Goal: Task Accomplishment & Management: Manage account settings

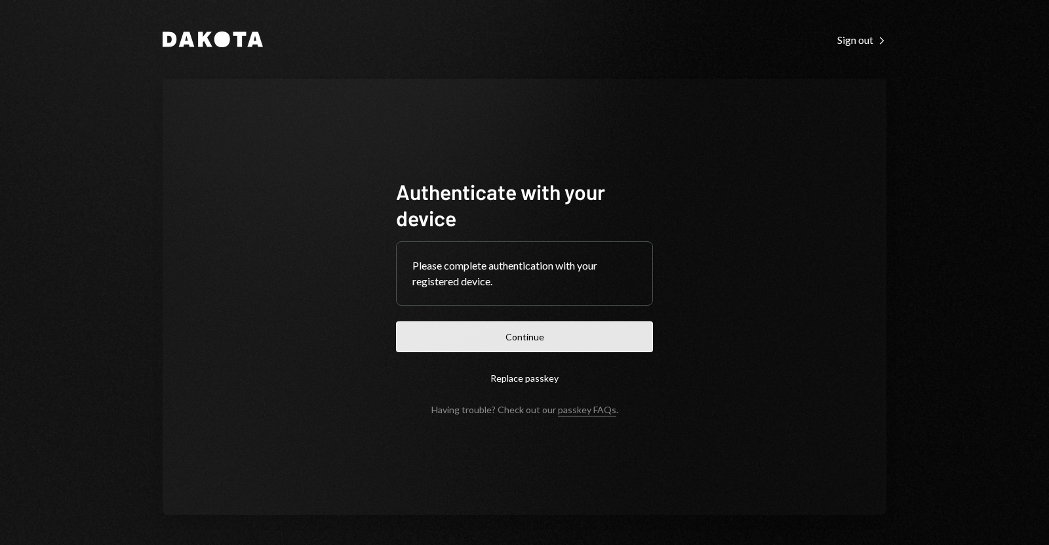
click at [455, 330] on button "Continue" at bounding box center [524, 336] width 257 height 31
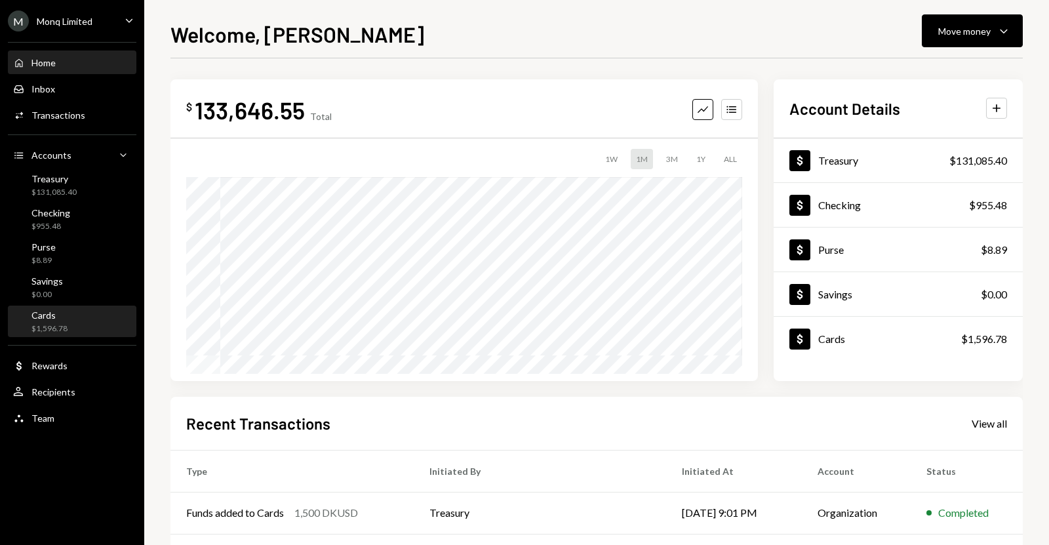
click at [55, 312] on div "Cards" at bounding box center [49, 314] width 36 height 11
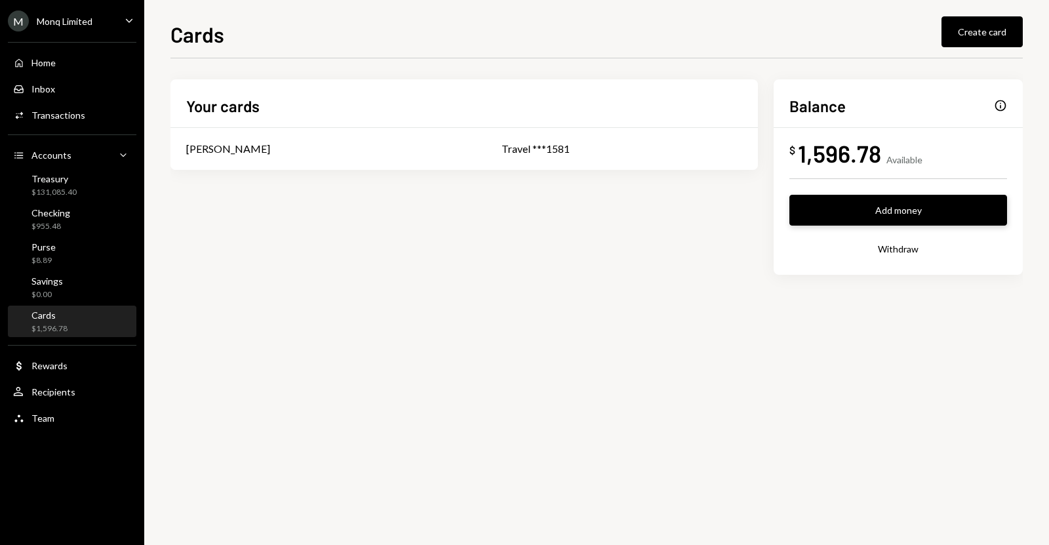
click at [896, 212] on button "Add money" at bounding box center [898, 210] width 218 height 31
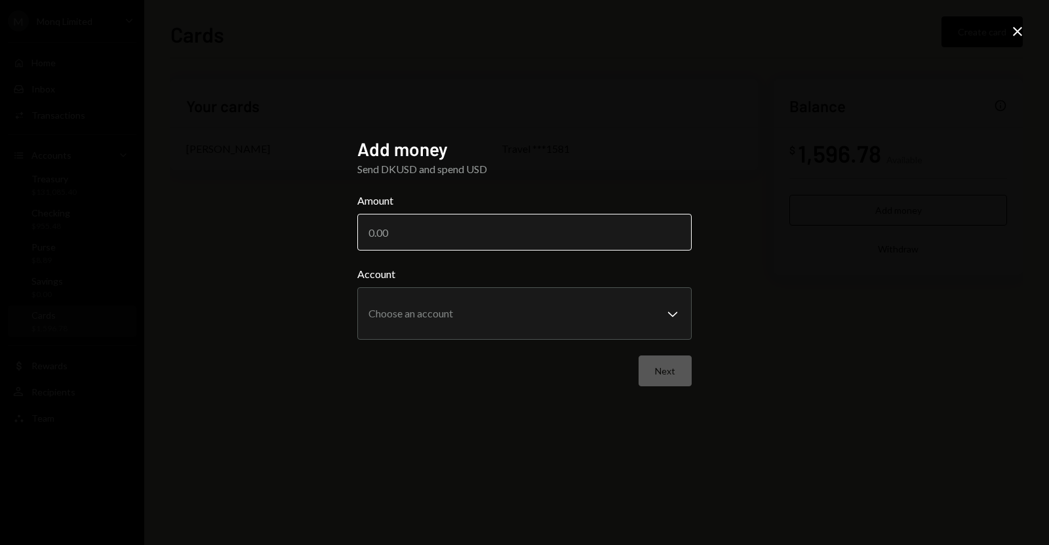
click at [380, 227] on input "Amount" at bounding box center [524, 232] width 334 height 37
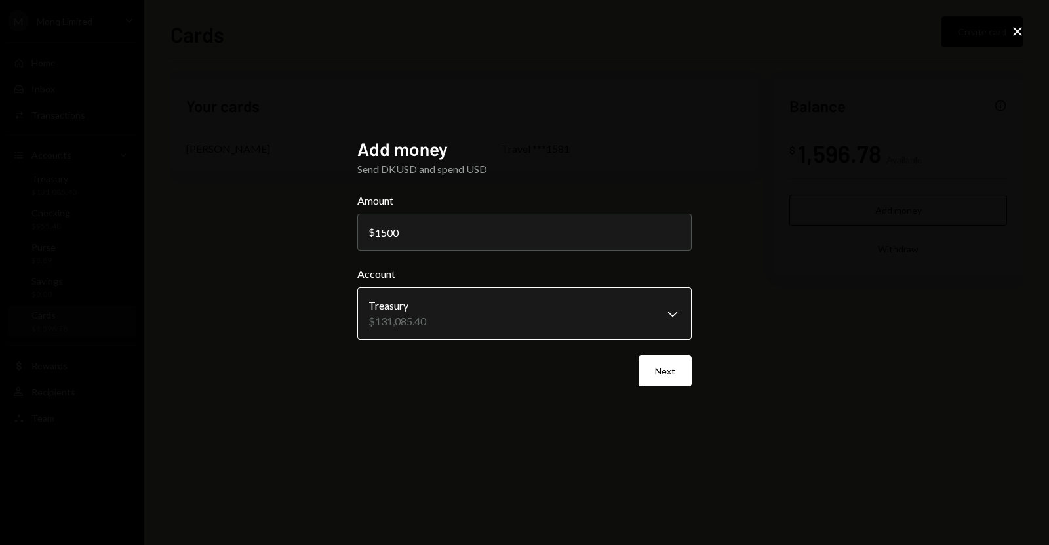
type input "1500"
click at [448, 330] on body "**********" at bounding box center [524, 272] width 1049 height 545
click at [657, 366] on button "Next" at bounding box center [665, 370] width 53 height 31
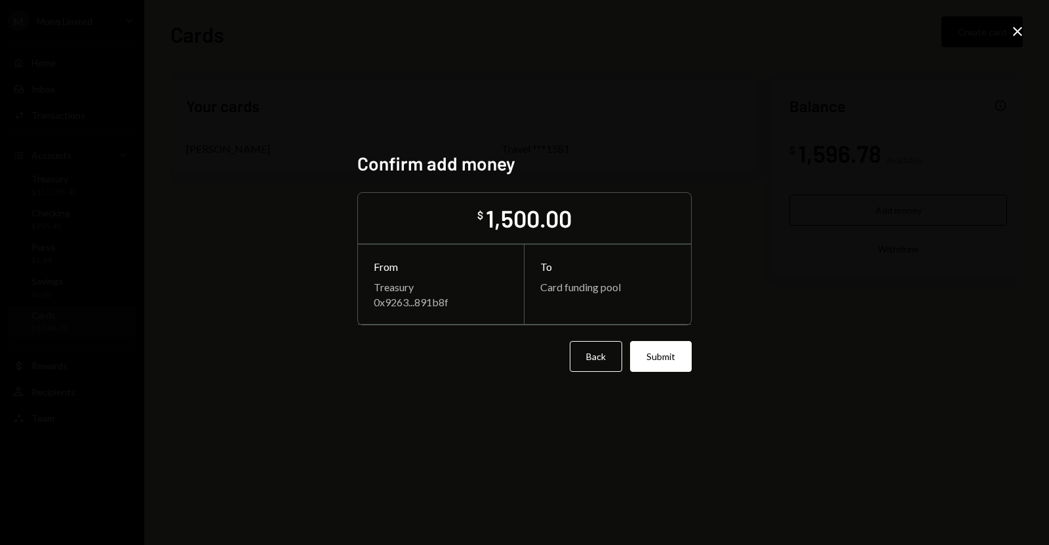
click at [657, 366] on button "Submit" at bounding box center [661, 356] width 62 height 31
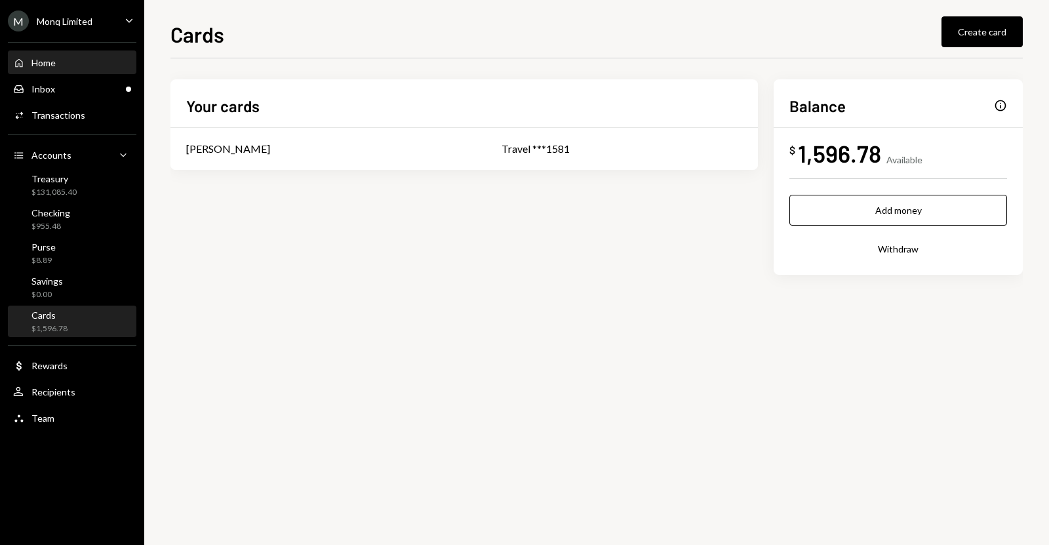
click at [52, 58] on div "Home" at bounding box center [43, 62] width 24 height 11
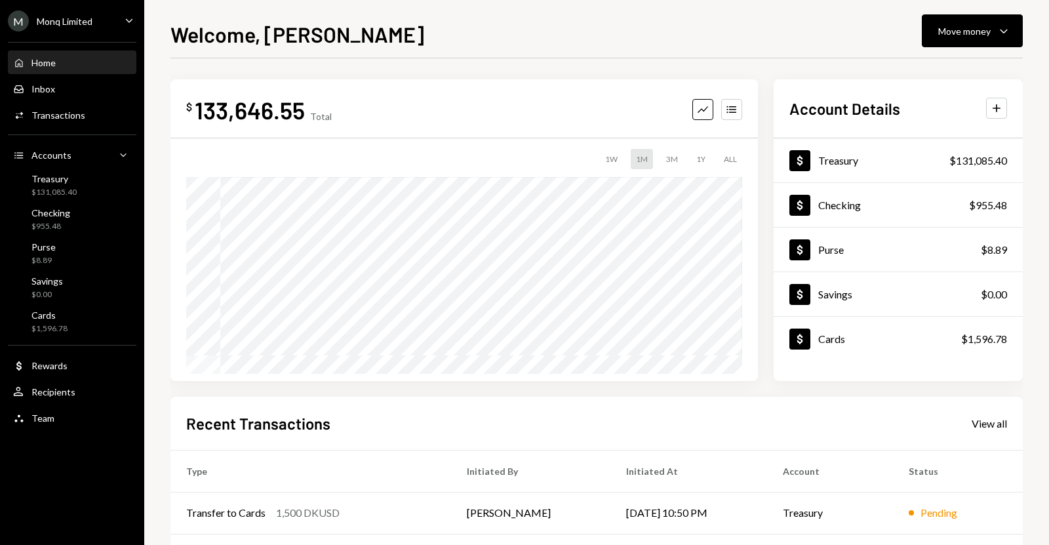
click at [761, 285] on div "$ 133,646.55 Total Graph Accounts 1W 1M 3M 1Y ALL $133,646.55 Aug 11, 2025 Acco…" at bounding box center [596, 230] width 852 height 302
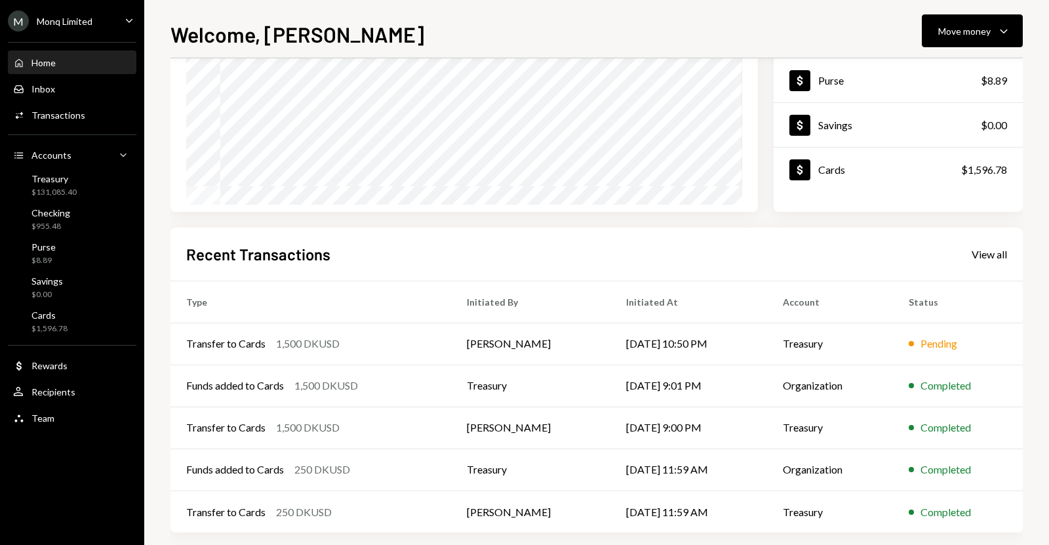
scroll to position [183, 0]
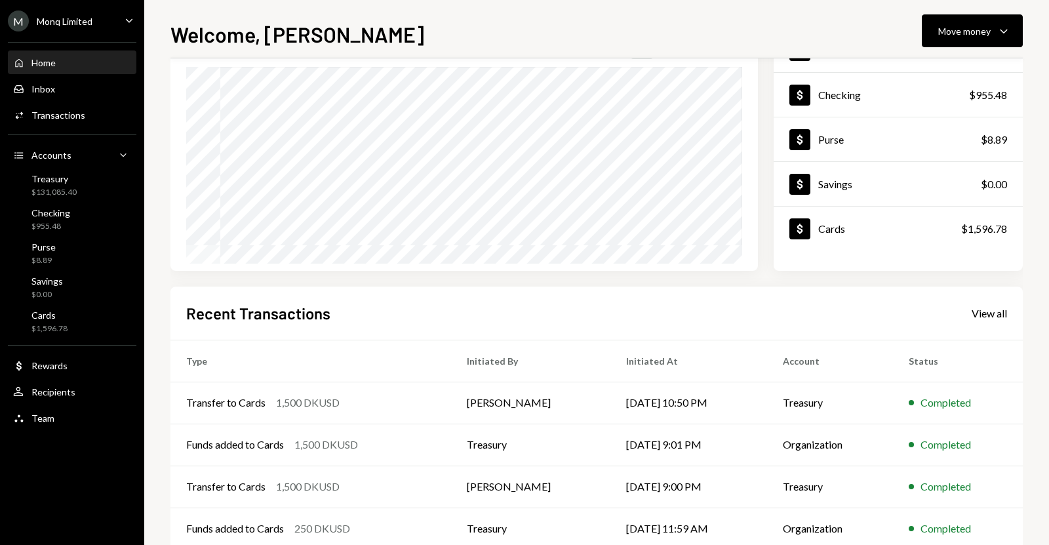
scroll to position [183, 0]
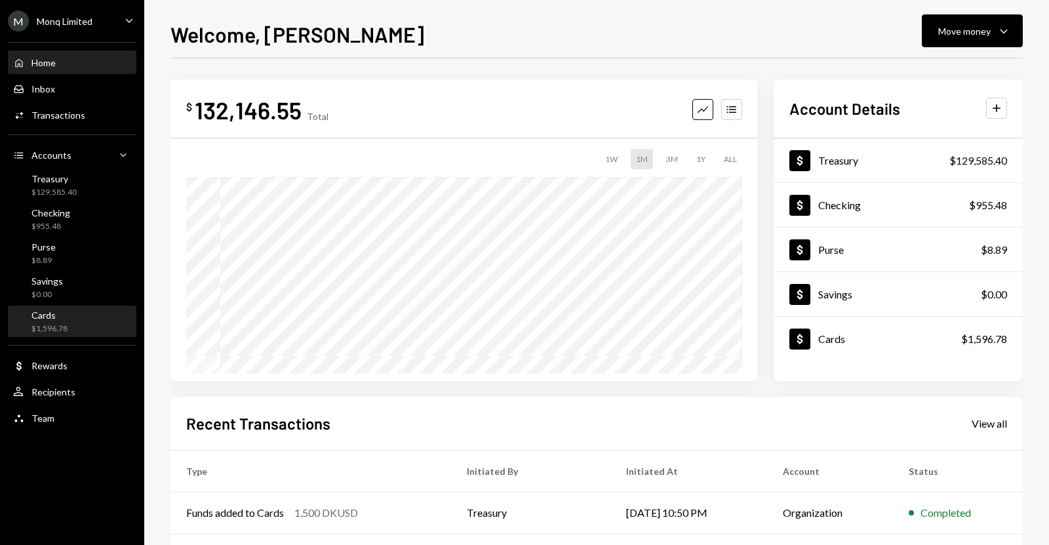
click at [79, 315] on div "Cards $1,596.78" at bounding box center [72, 321] width 118 height 25
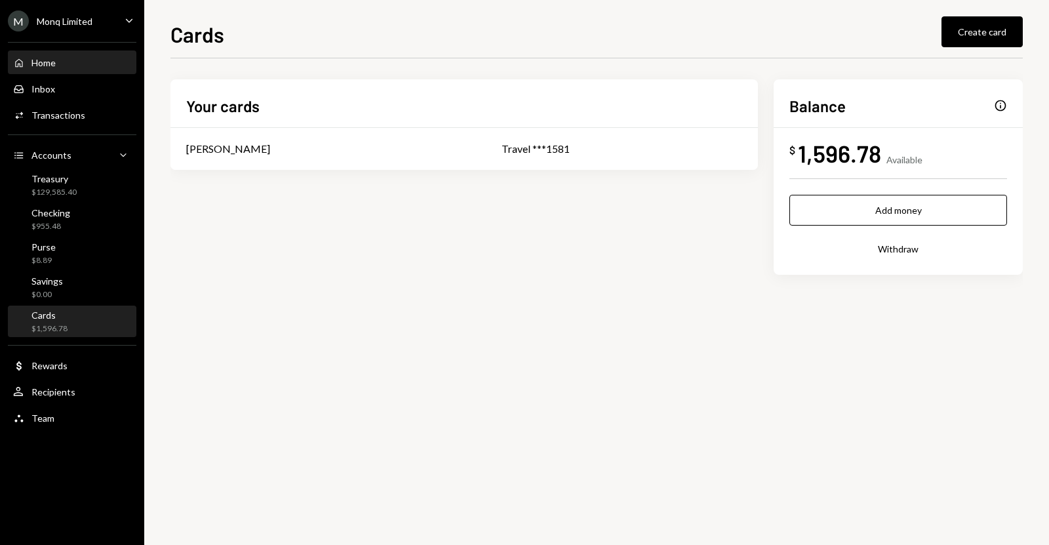
click at [58, 58] on div "Home Home" at bounding box center [72, 63] width 118 height 12
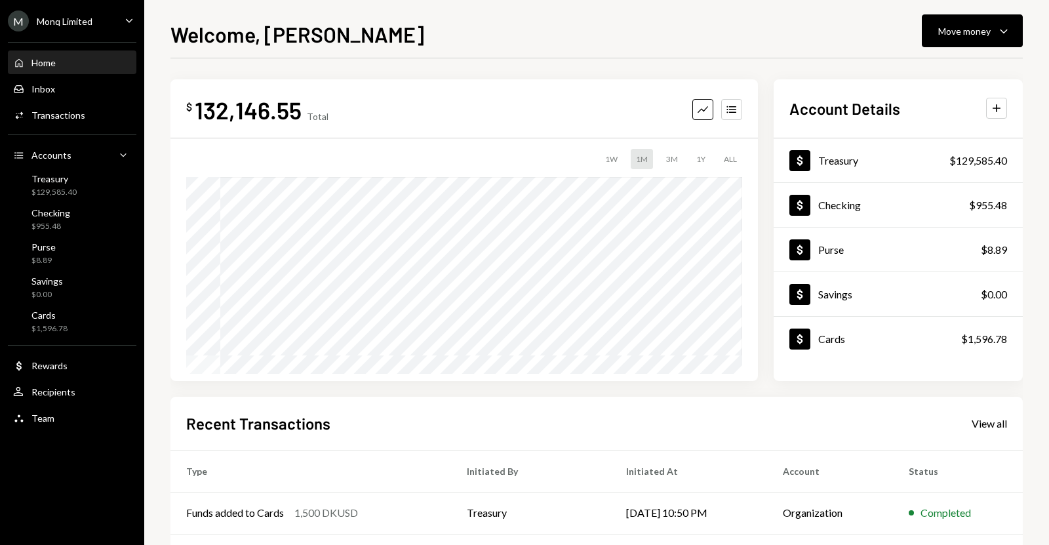
click at [148, 178] on div "Welcome, Drew Move money Caret Down $ 132,146.55 Total Graph Accounts 1W 1M 3M …" at bounding box center [596, 272] width 905 height 545
click at [765, 293] on div "$ 132,146.55 Total Graph Accounts 1W 1M 3M 1Y ALL $132,146.55 Aug 11, 2025 Acco…" at bounding box center [596, 230] width 852 height 302
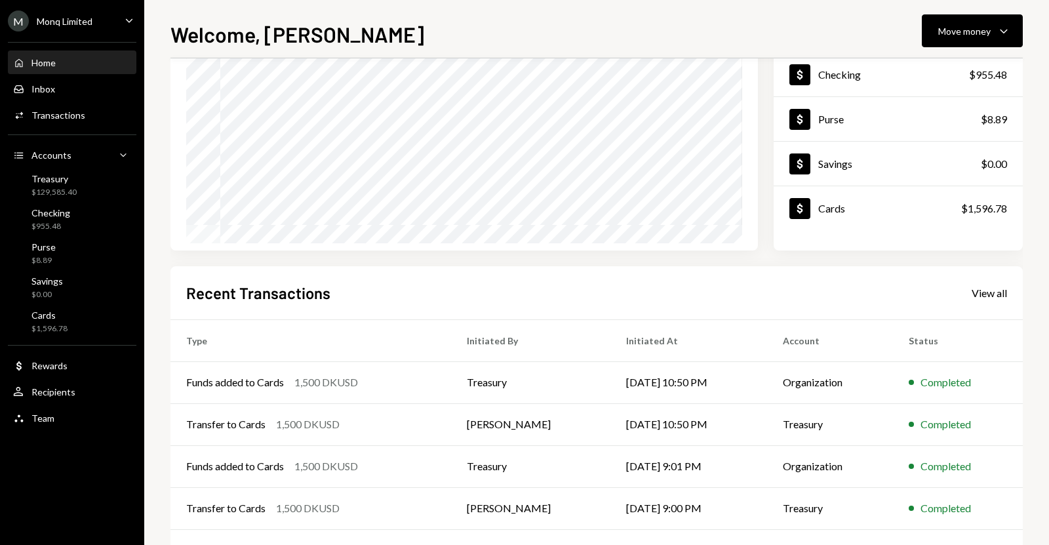
scroll to position [131, 0]
